Goal: Find specific page/section: Find specific page/section

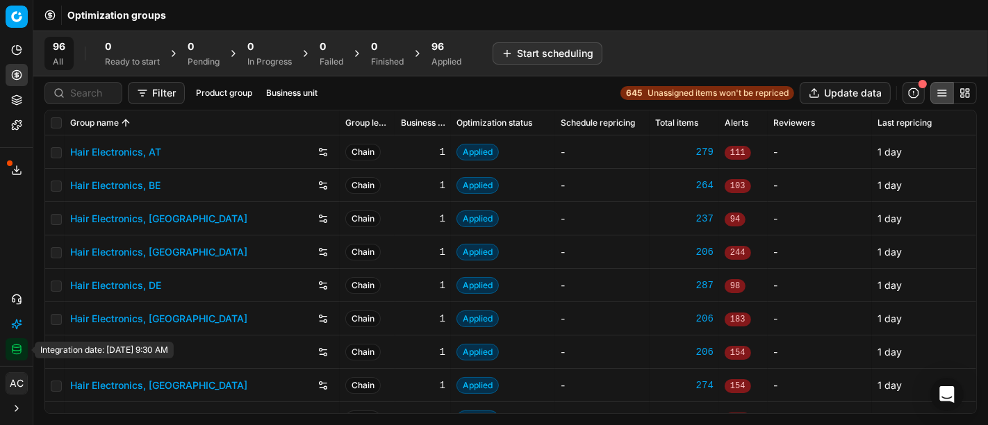
click at [17, 355] on icon "button" at bounding box center [16, 349] width 11 height 11
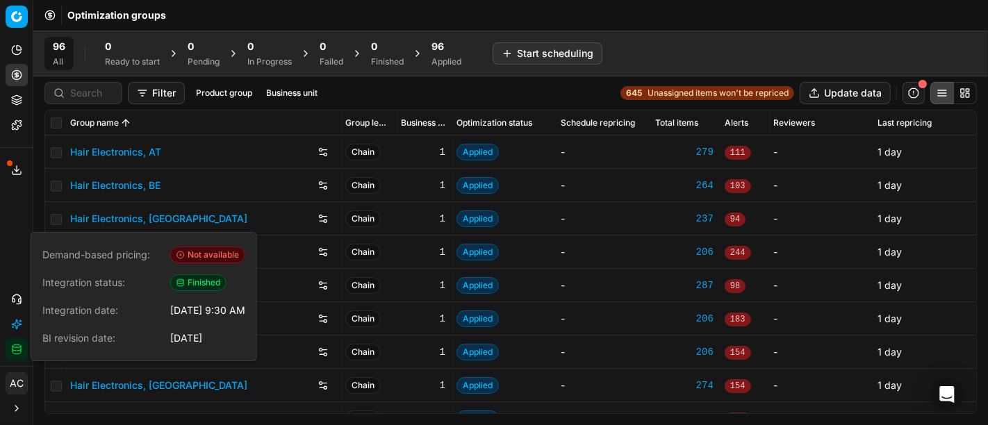
click at [0, 204] on div "Analytics Pricing Product portfolio Templates Export service 16 Contact support…" at bounding box center [16, 199] width 33 height 333
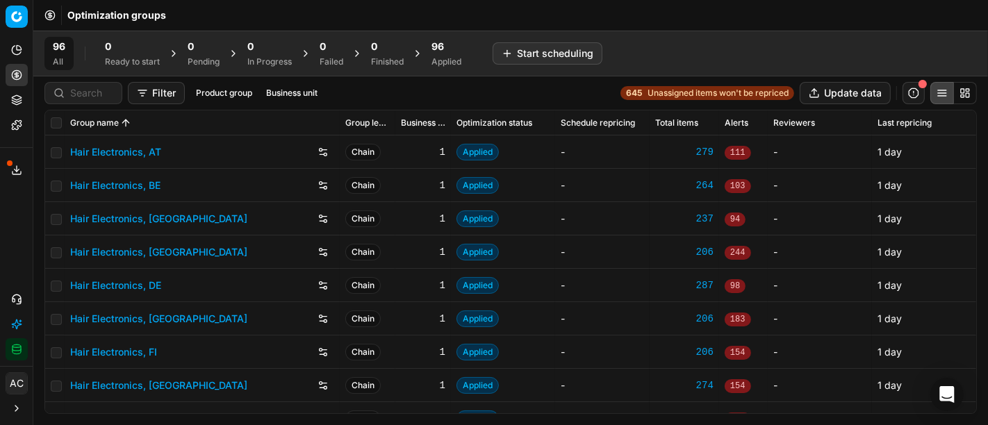
click at [154, 284] on link "Hair Electronics, DE" at bounding box center [115, 286] width 91 height 14
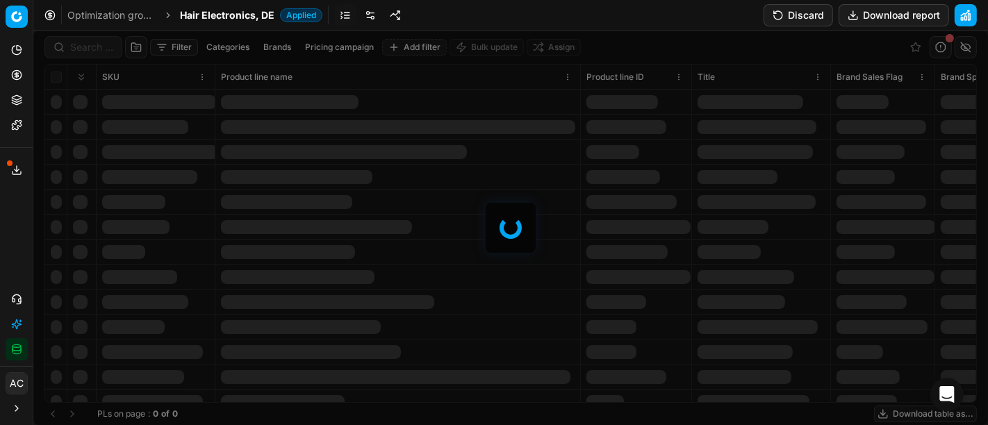
click at [369, 17] on link at bounding box center [370, 15] width 22 height 22
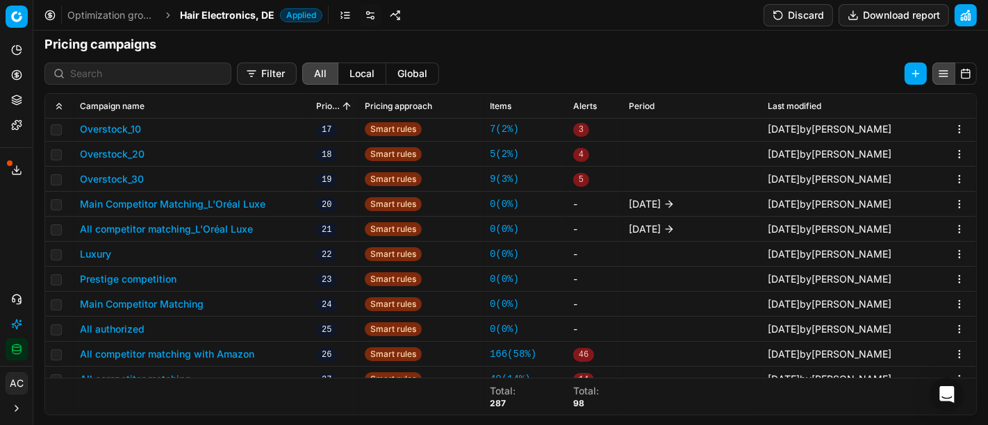
scroll to position [639, 0]
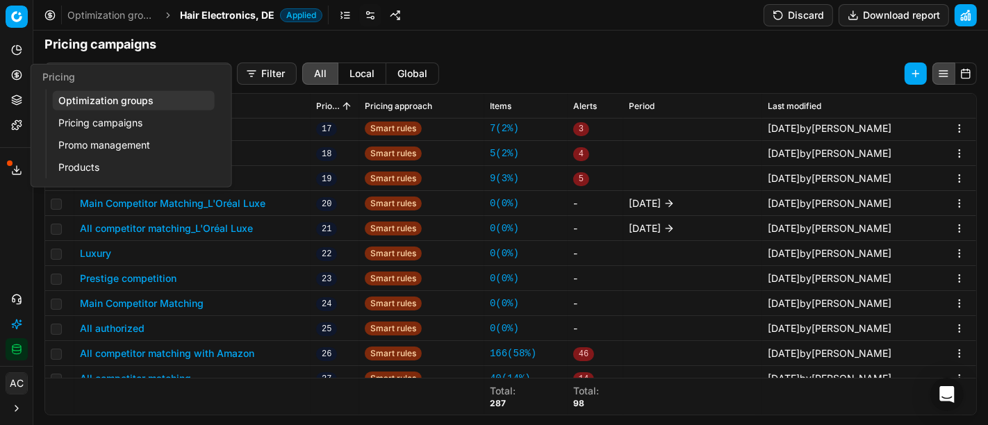
click at [17, 73] on icon at bounding box center [17, 75] width 0 height 6
click at [86, 96] on link "Optimization groups" at bounding box center [134, 100] width 162 height 19
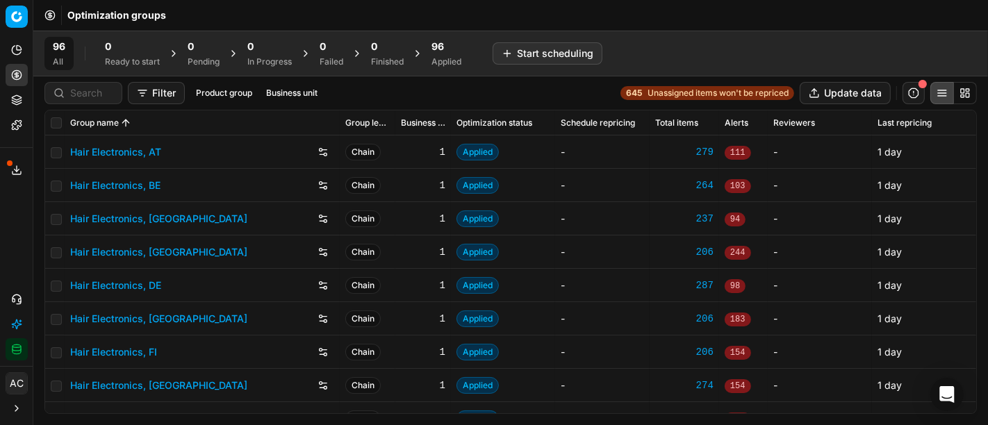
click at [640, 93] on strong "645" at bounding box center [634, 93] width 16 height 11
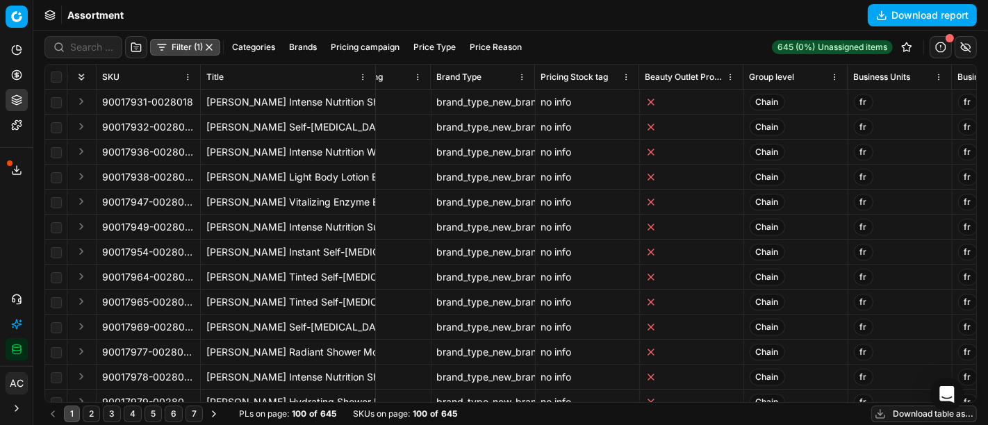
scroll to position [0, 8078]
